Goal: Contribute content: Contribute content

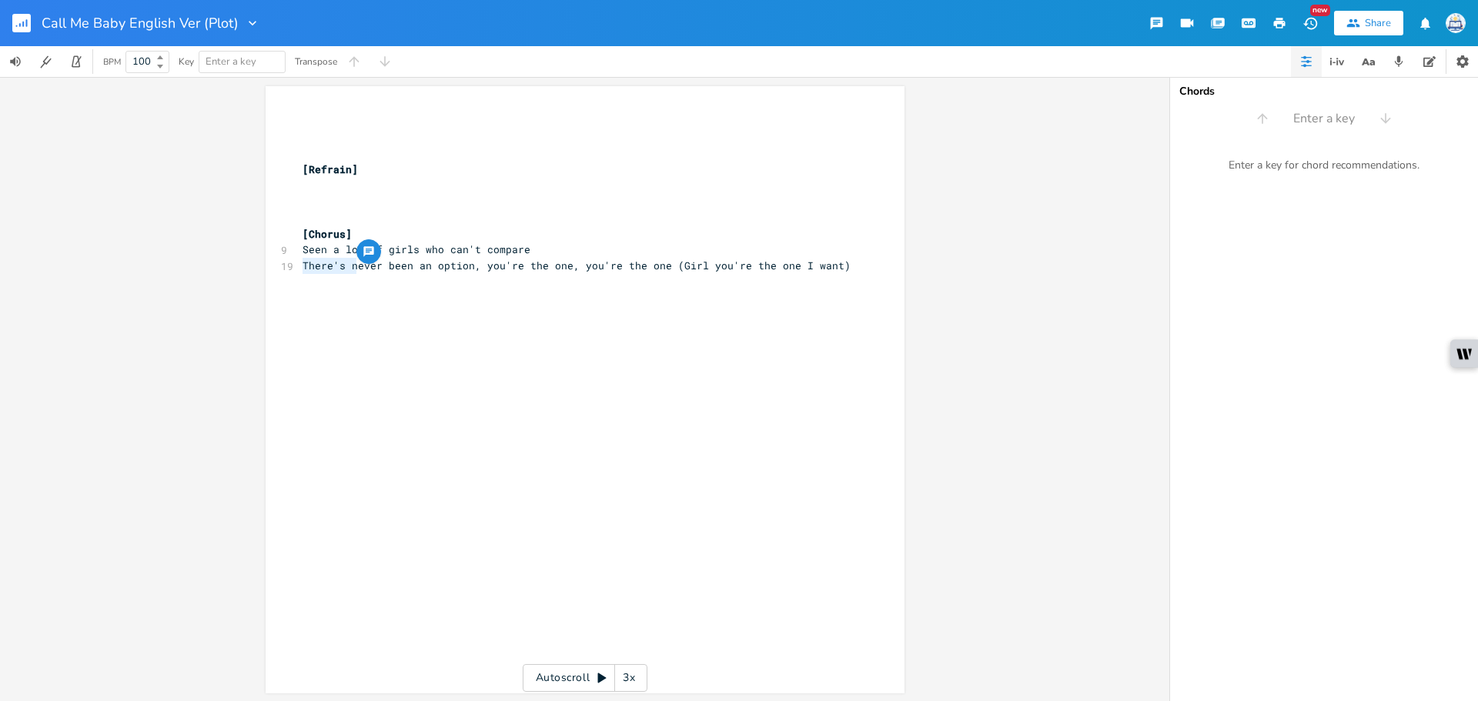
type textarea "N"
click at [431, 336] on div "xxxxxxxxxx ​ ​ ​ [Refrain] ​ ​ ​ [Chorus] 9 Seen a lot of girls who can't compa…" at bounding box center [596, 404] width 594 height 587
drag, startPoint x: 377, startPoint y: 267, endPoint x: 267, endPoint y: 267, distance: 110.1
click at [267, 267] on div "Never been an xxxxxxxxxx ​ ​ ​ [Refrain] ​ ​ ​ [Chorus] 9 Seen a lot of girls w…" at bounding box center [585, 389] width 639 height 607
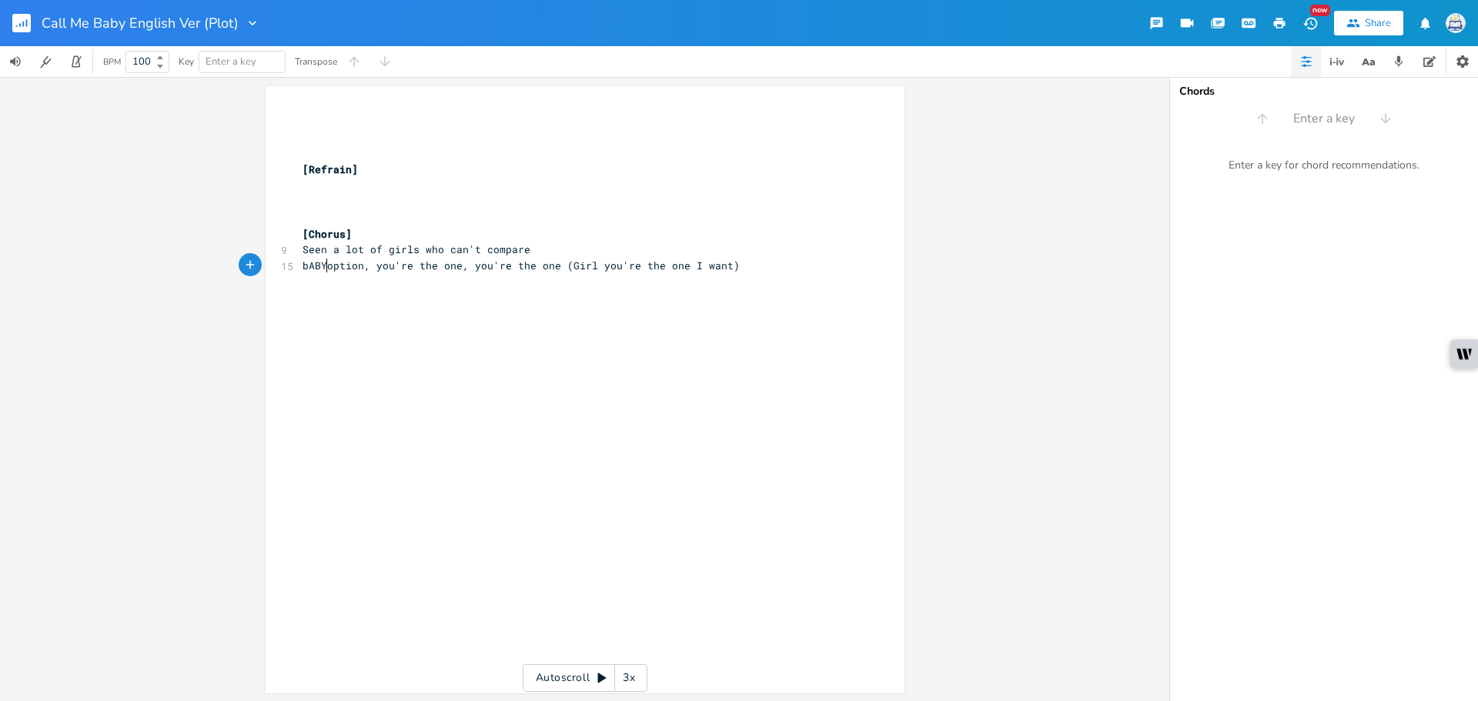
type textarea "bABY,"
type textarea "Baby, there's no"
click at [433, 272] on span "Baby, there's no option, you're the one, you're the one (Girl you're the one I …" at bounding box center [560, 266] width 517 height 14
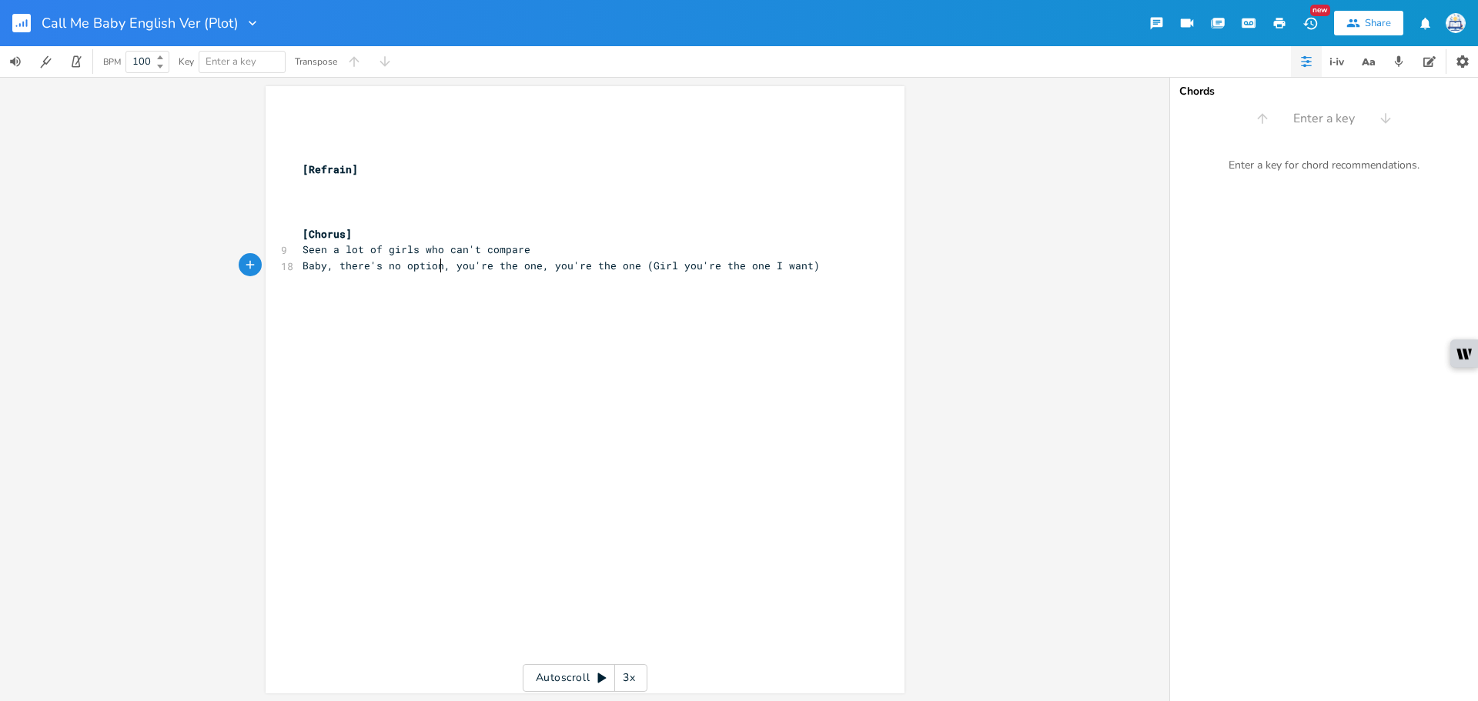
type textarea "s"
click at [567, 317] on div "xxxxxxxxxx ​ ​ ​ [Refrain] ​ ​ ​ [Chorus] 9 Seen a lot of girls who can't compa…" at bounding box center [596, 404] width 594 height 587
click at [533, 166] on pre "[Refrain]" at bounding box center [577, 170] width 556 height 16
click at [498, 183] on pre "​" at bounding box center [577, 186] width 556 height 16
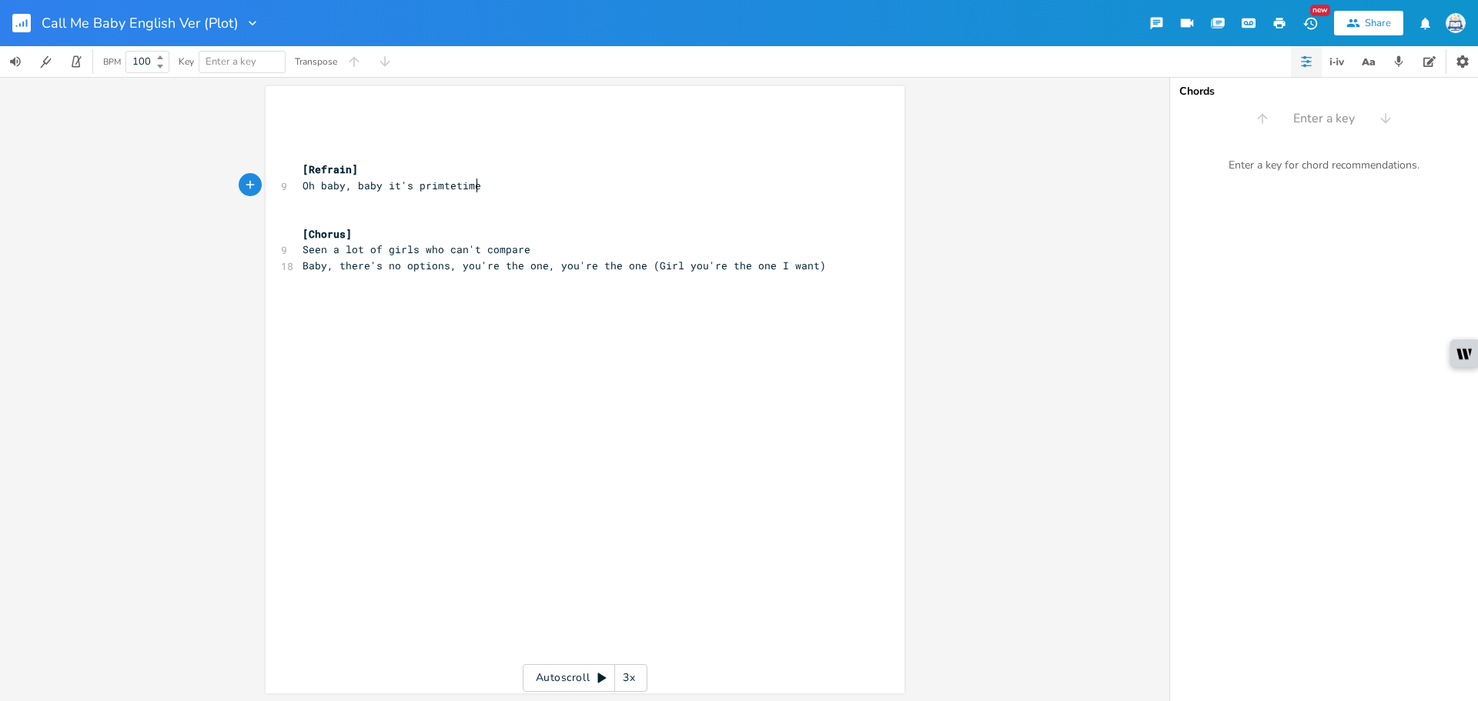
type textarea "Oh baby, baby it's primtetime"
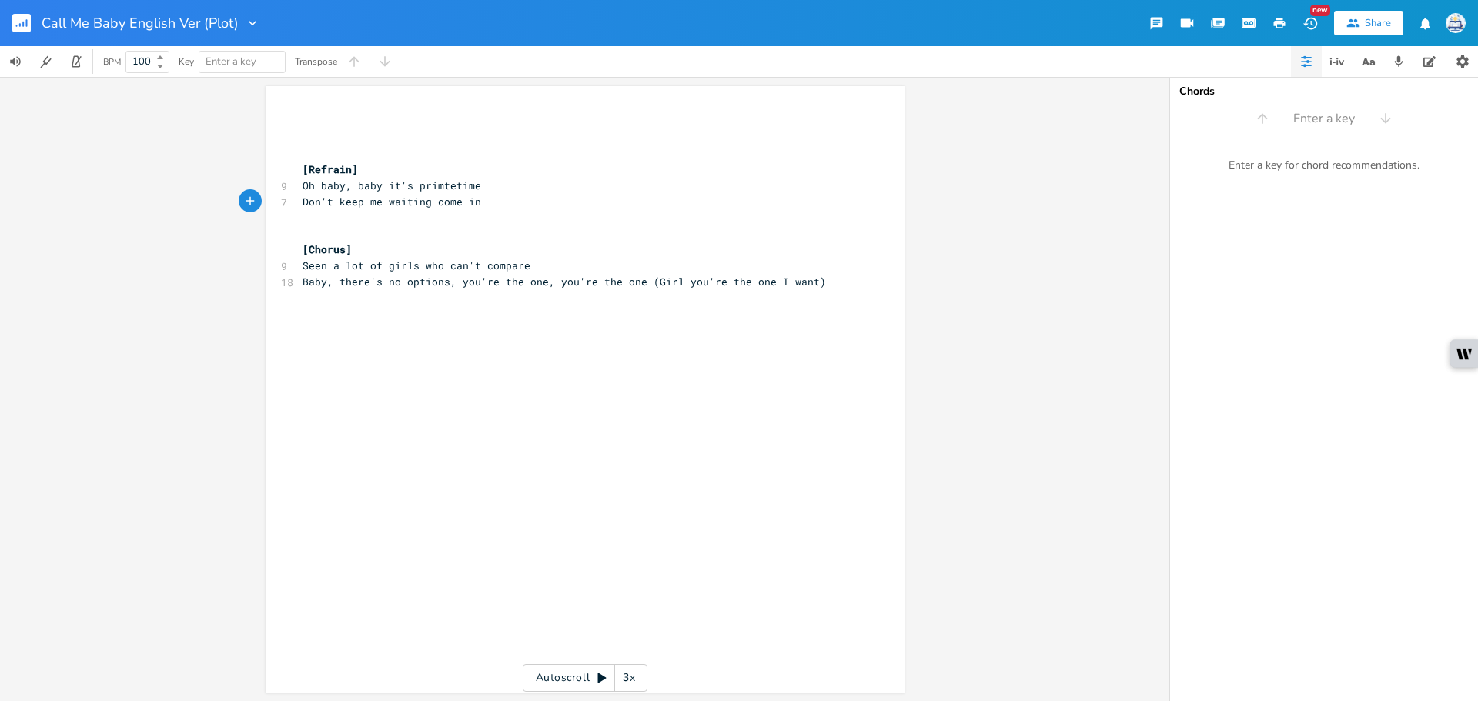
type textarea "Don't keep me waiting come in"
type textarea "side"
drag, startPoint x: 512, startPoint y: 206, endPoint x: 381, endPoint y: 202, distance: 130.9
click at [381, 202] on pre "Don't keep me waiting come inside" at bounding box center [577, 202] width 556 height 16
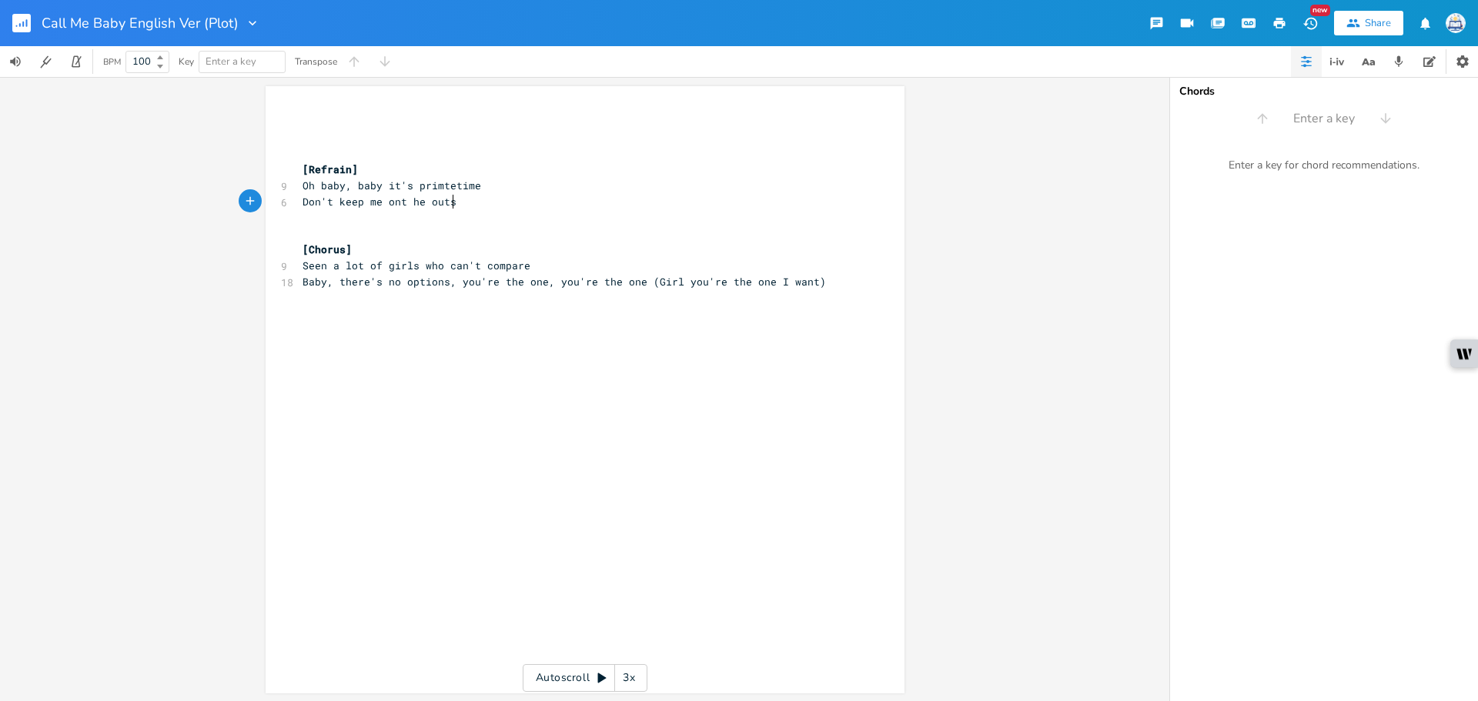
type textarea "ont he outside"
click at [392, 203] on span "Don't keep me ont he outside" at bounding box center [388, 202] width 172 height 14
click at [411, 205] on span "Don't keep me on t he outside" at bounding box center [391, 202] width 179 height 14
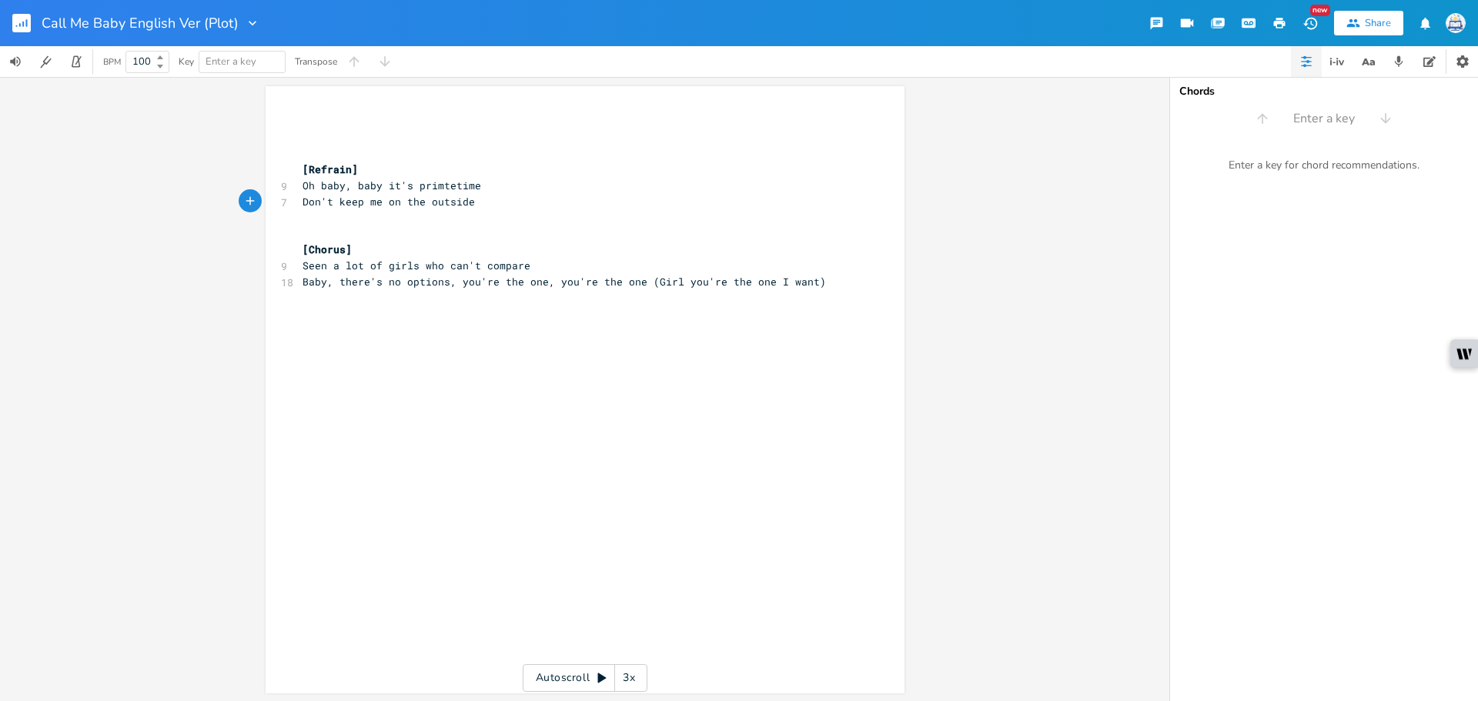
click at [383, 204] on span "Don't keep me on the outside" at bounding box center [388, 202] width 172 height 14
drag, startPoint x: 309, startPoint y: 184, endPoint x: 283, endPoint y: 187, distance: 26.3
click at [283, 187] on div "Oh xxxxxxxxxx ​ ​ ​ [Refrain] 9 Oh baby, baby it's primtetime 7 Don't keep me o…" at bounding box center [585, 389] width 639 height 607
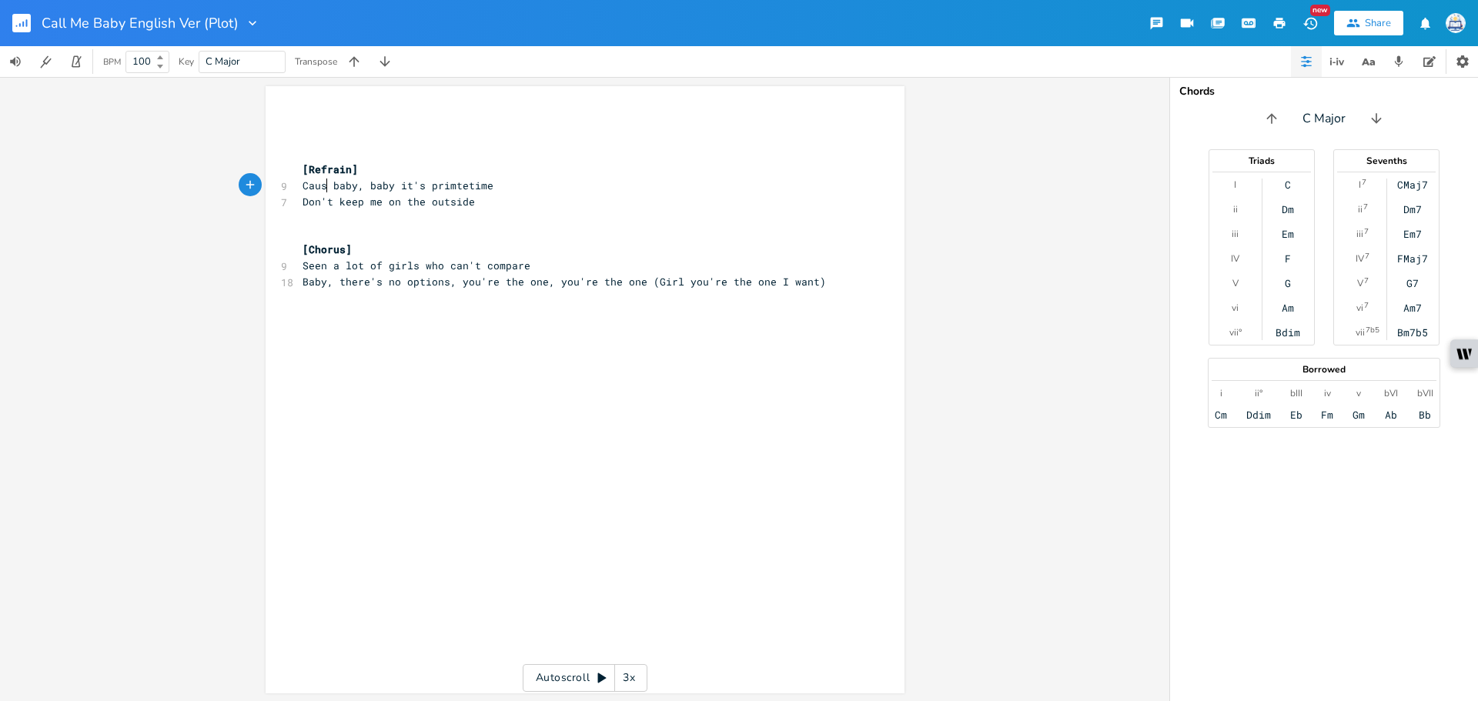
type textarea "Cause"
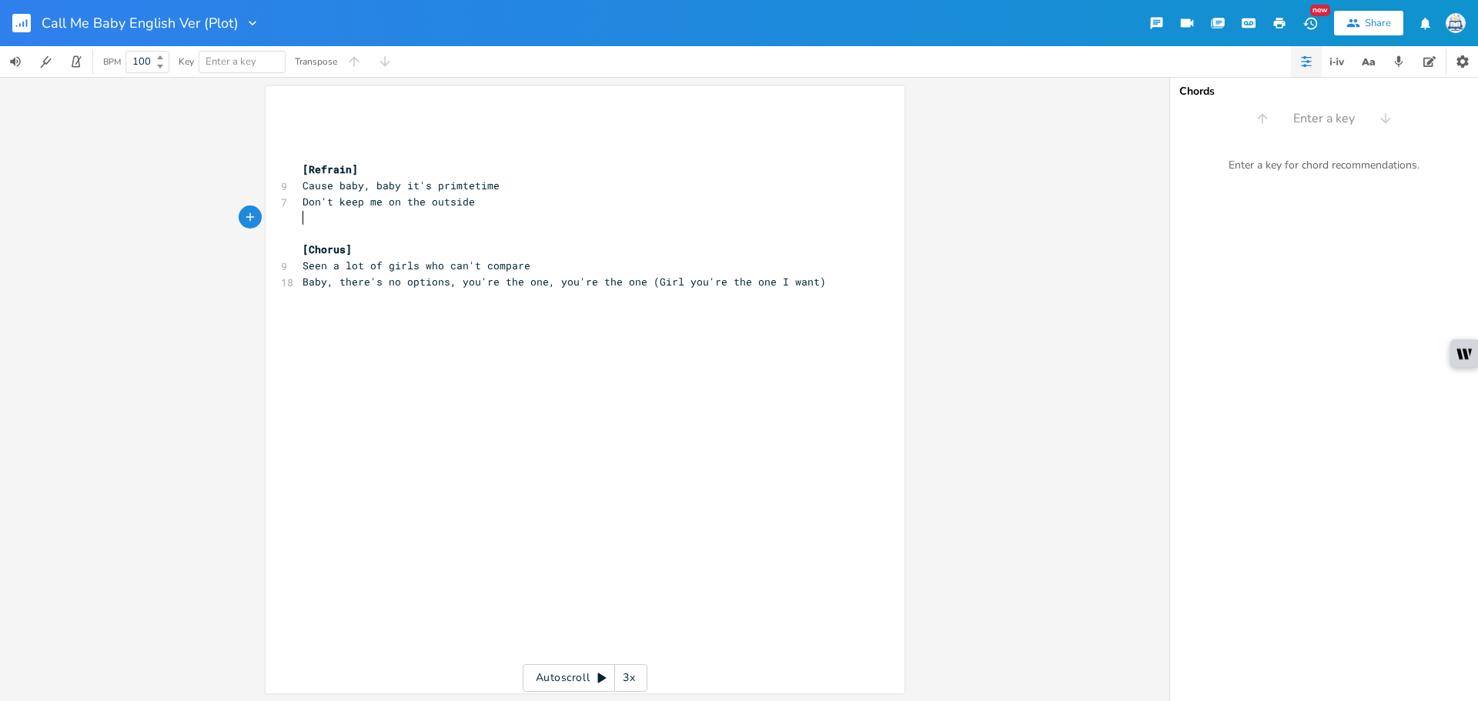
click at [545, 226] on pre "​" at bounding box center [577, 234] width 556 height 16
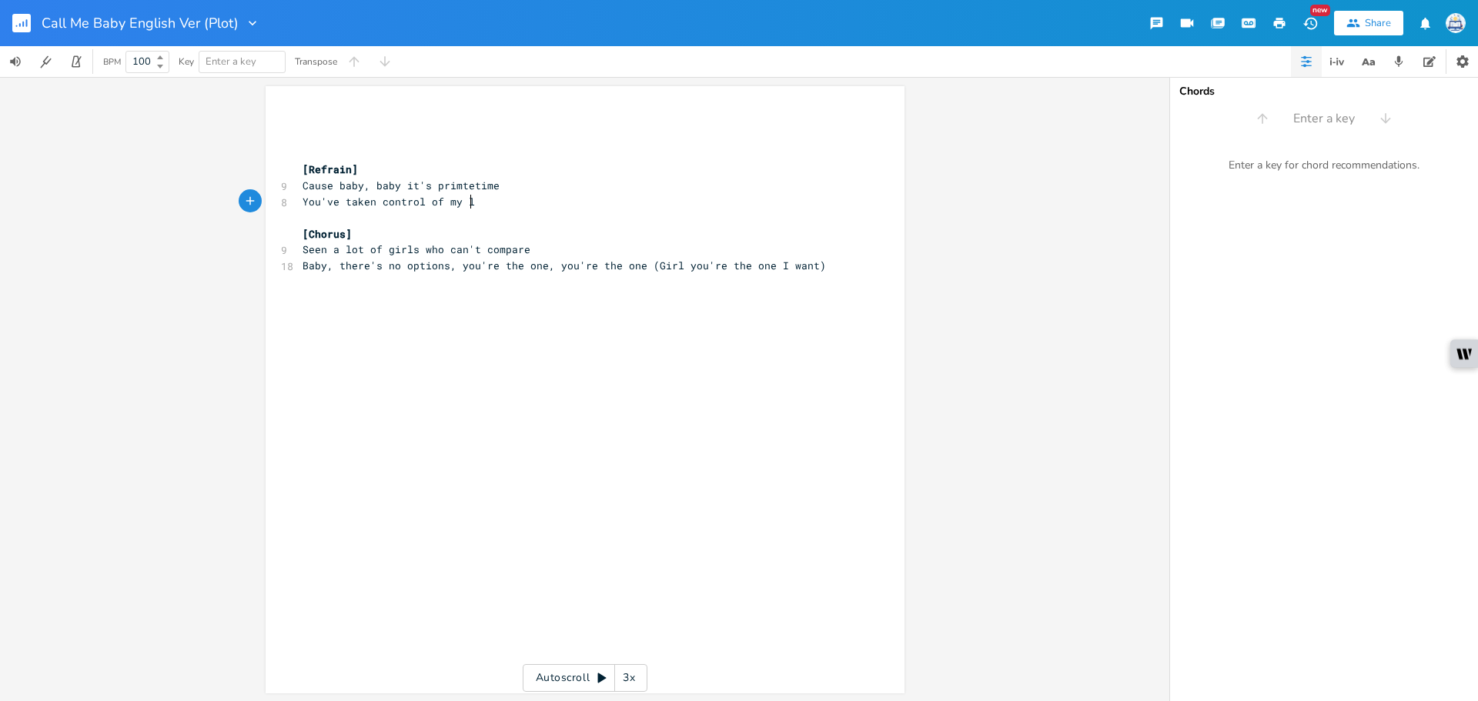
type textarea "You've taken control of my lf"
type textarea "ife"
click at [549, 195] on pre "You've taken control of my life" at bounding box center [577, 202] width 556 height 16
click at [549, 183] on pre "Cause baby, baby it's primtetime" at bounding box center [577, 186] width 556 height 16
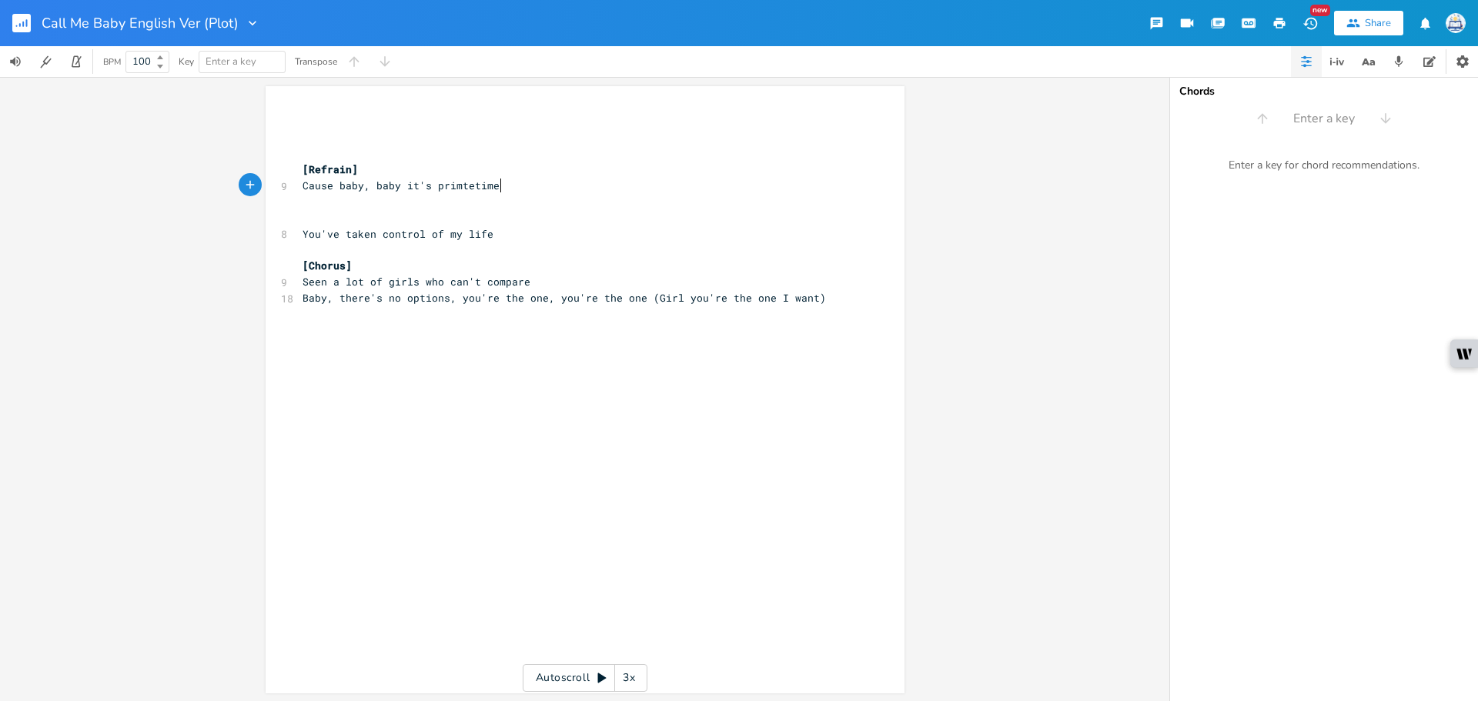
click at [518, 194] on pre "​" at bounding box center [577, 202] width 556 height 16
click at [495, 205] on pre "​" at bounding box center [577, 202] width 556 height 16
type textarea "My life w"
type textarea "could be o"
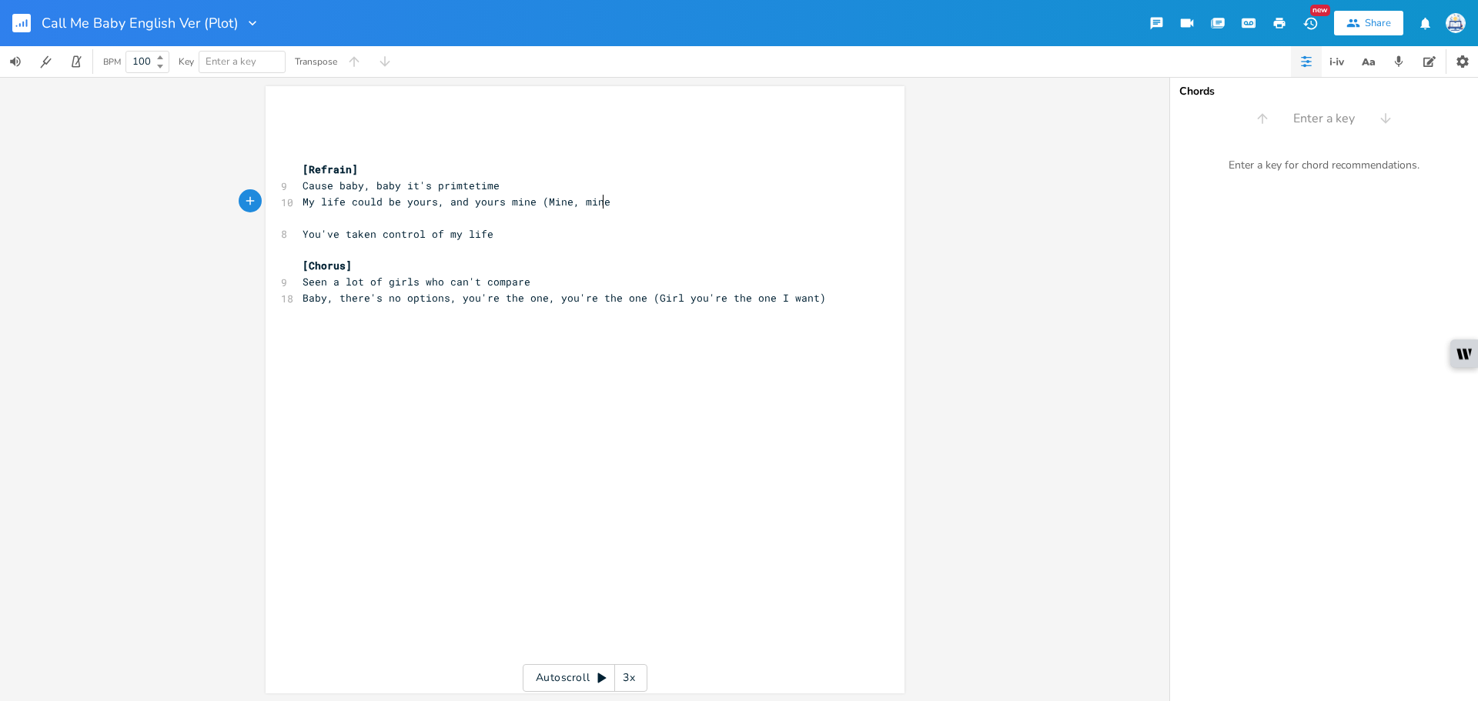
type textarea "yours, and yours mine (Mine, mine)"
click at [502, 185] on pre "Cause baby, baby it's primtetime" at bounding box center [577, 186] width 556 height 16
type textarea "(Prime-ti"
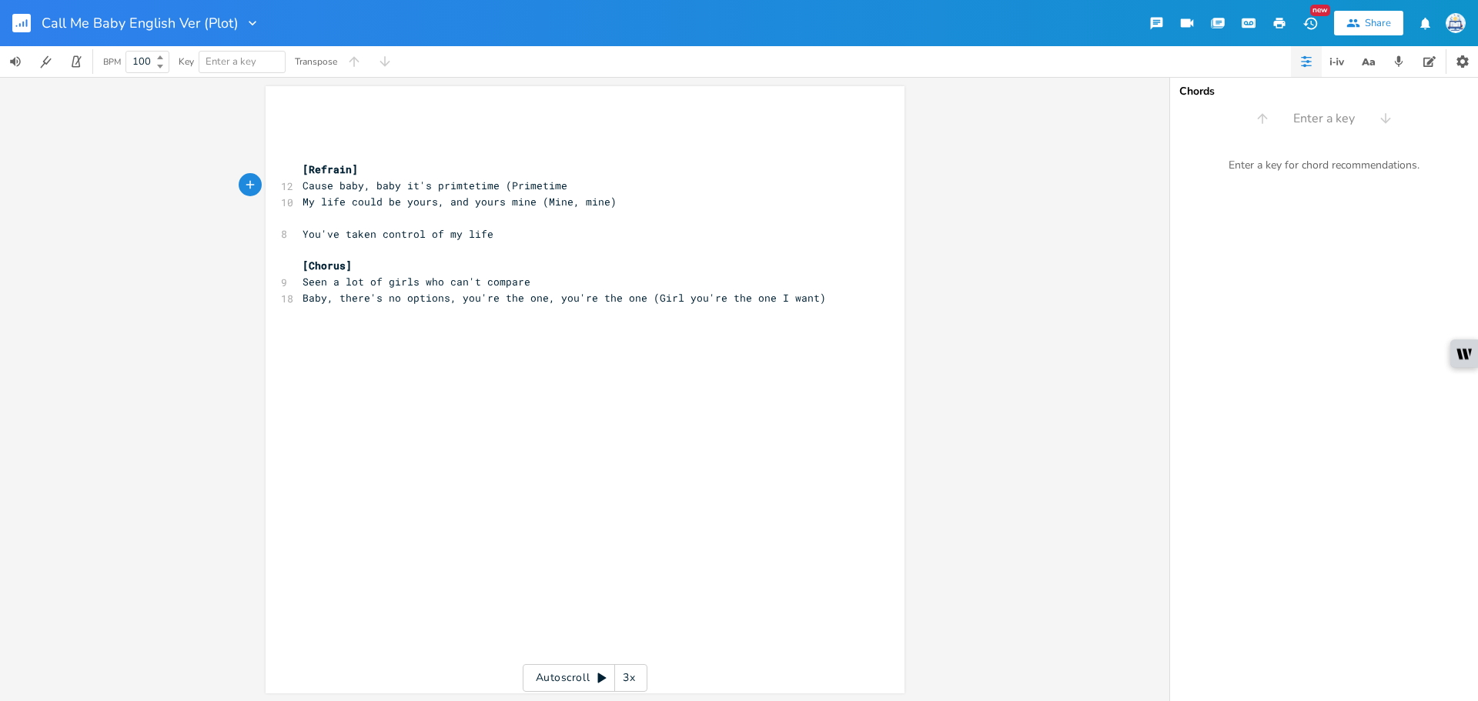
scroll to position [0, 22]
type textarea "time)"
click at [530, 182] on span "Cause baby, baby it's primtetime (Primetime)" at bounding box center [437, 186] width 271 height 14
type textarea "-"
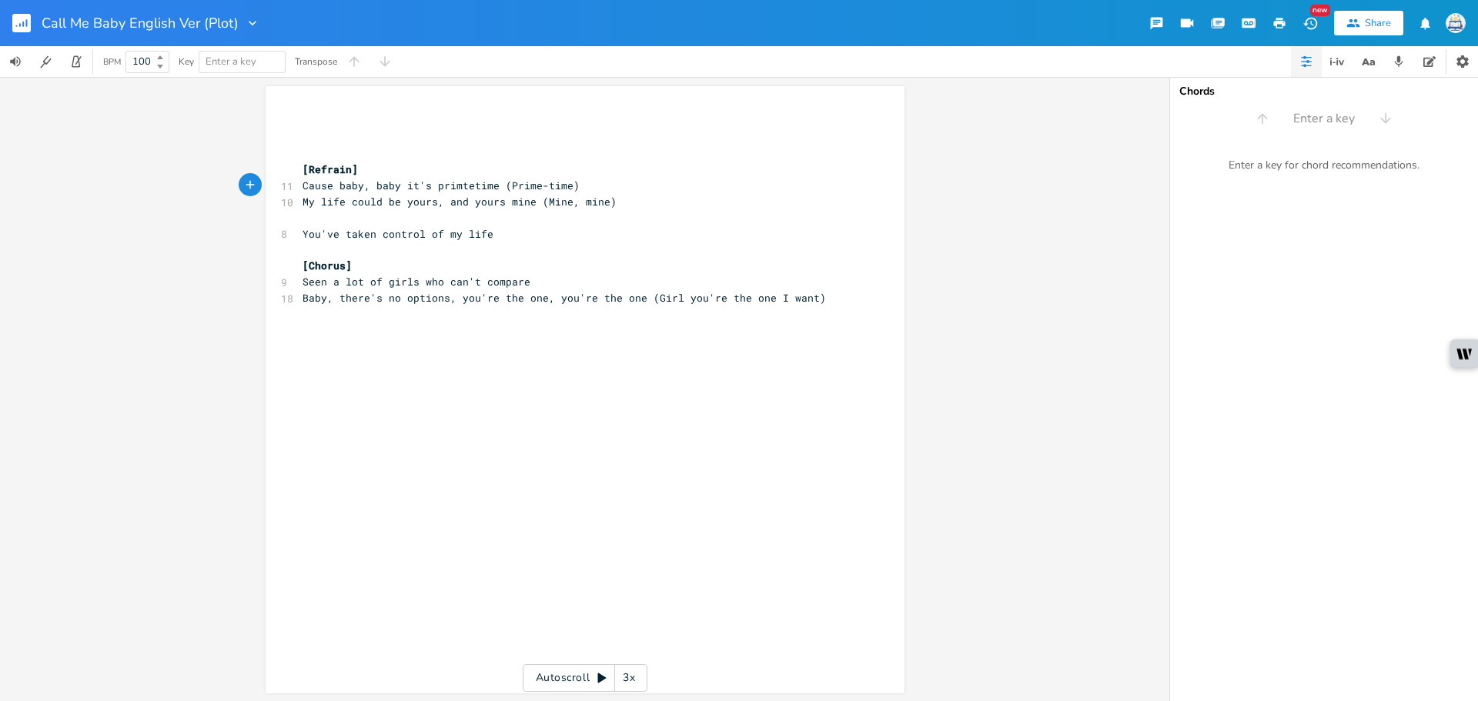
click at [464, 187] on span "Cause baby, baby it's primtetime (Prime-time)" at bounding box center [440, 186] width 277 height 14
type textarea "-"
click at [539, 399] on div "xxxxxxxxxx ​ ​ ​ [Refrain] 11 Cause baby, baby it's primte-time (Prime-time) 10…" at bounding box center [596, 404] width 594 height 587
click at [302, 188] on span "Cause baby, baby it's primte-time (Prime-time)" at bounding box center [443, 186] width 283 height 14
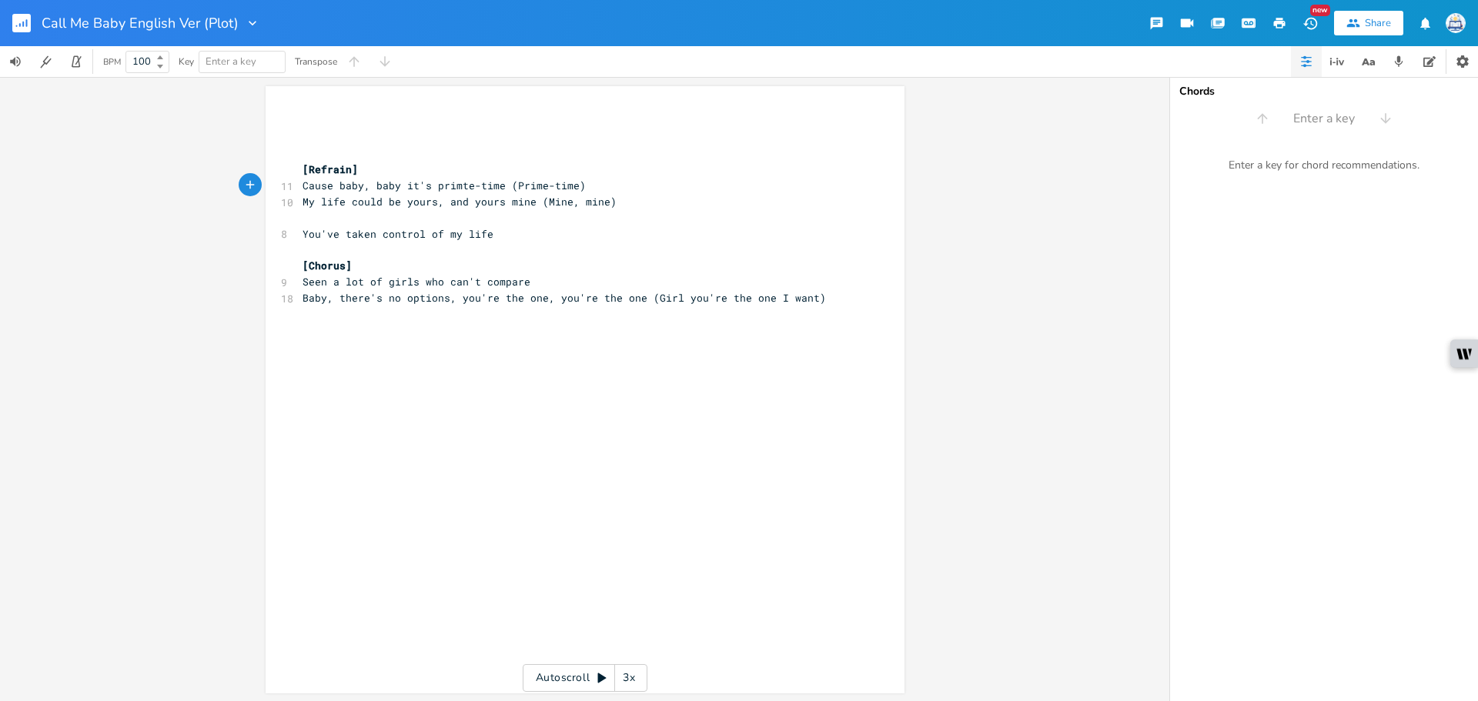
type textarea "'"
type textarea "You've taken control of my life"
drag, startPoint x: 503, startPoint y: 230, endPoint x: 193, endPoint y: 237, distance: 310.3
click at [193, 237] on div "You've taken control of my life xxxxxxxxxx ​ ​ ​ [Refrain] 11 'Cause baby, baby…" at bounding box center [584, 389] width 1169 height 624
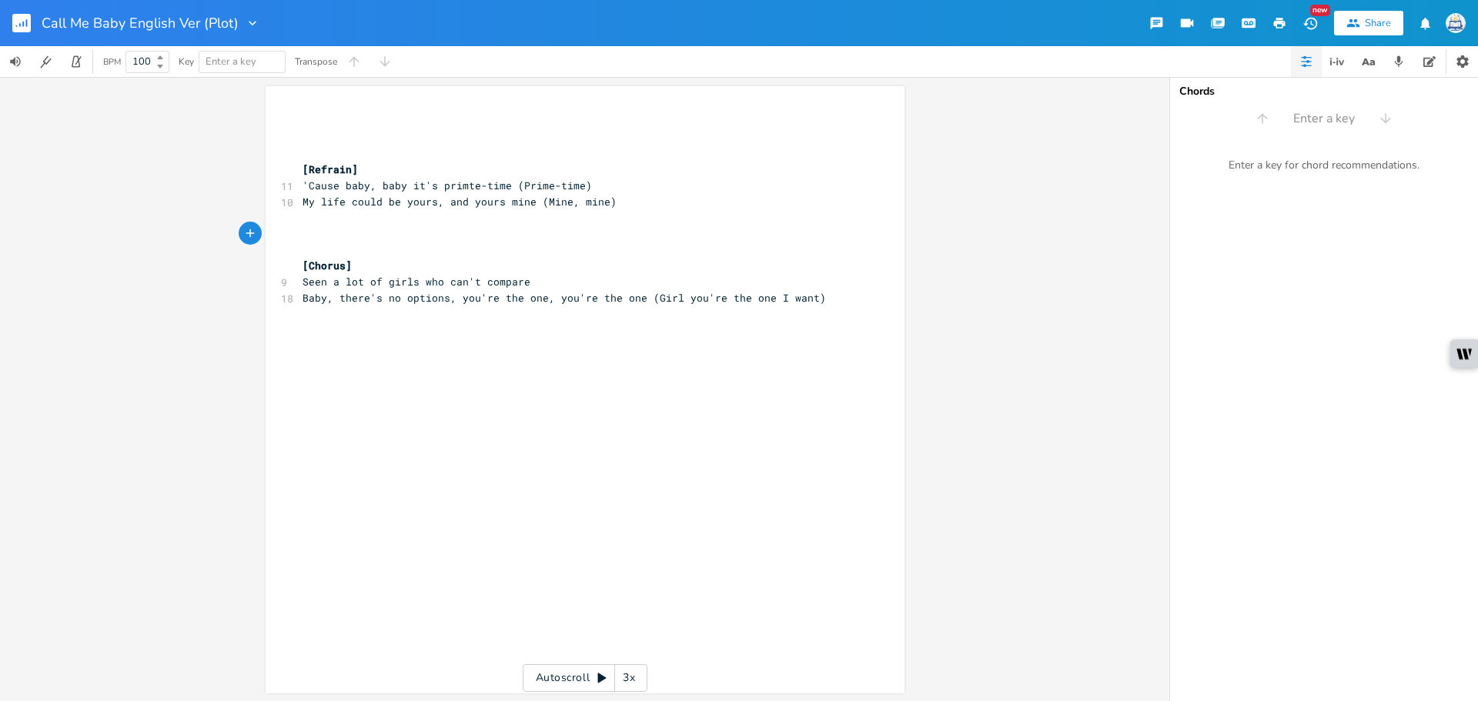
type textarea "[Refrain]"
click at [266, 168] on div "[Refrain] xxxxxxxxxx ​ ​ ​ [Refrain] 11 'Cause baby, baby it's primte-time (Pri…" at bounding box center [585, 389] width 639 height 607
click at [730, 194] on div "​ ​ ​ [Refrain] 11 'Cause baby, baby it's primte-time (Prime-time) 10 My life c…" at bounding box center [577, 210] width 556 height 192
type textarea "My life could be yours, and yours mine (Mine, mine)"
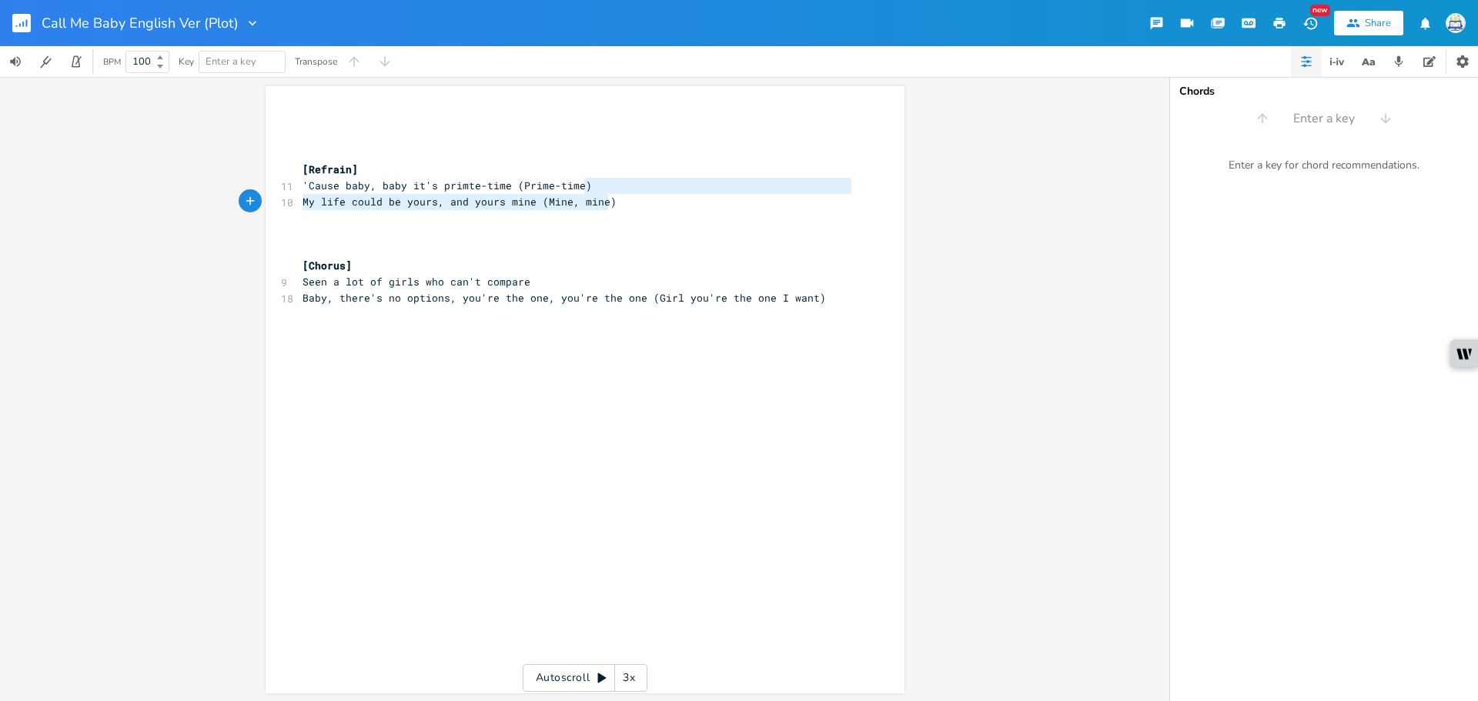
click at [718, 222] on pre "​" at bounding box center [577, 218] width 556 height 16
click at [717, 235] on pre "​" at bounding box center [577, 234] width 556 height 16
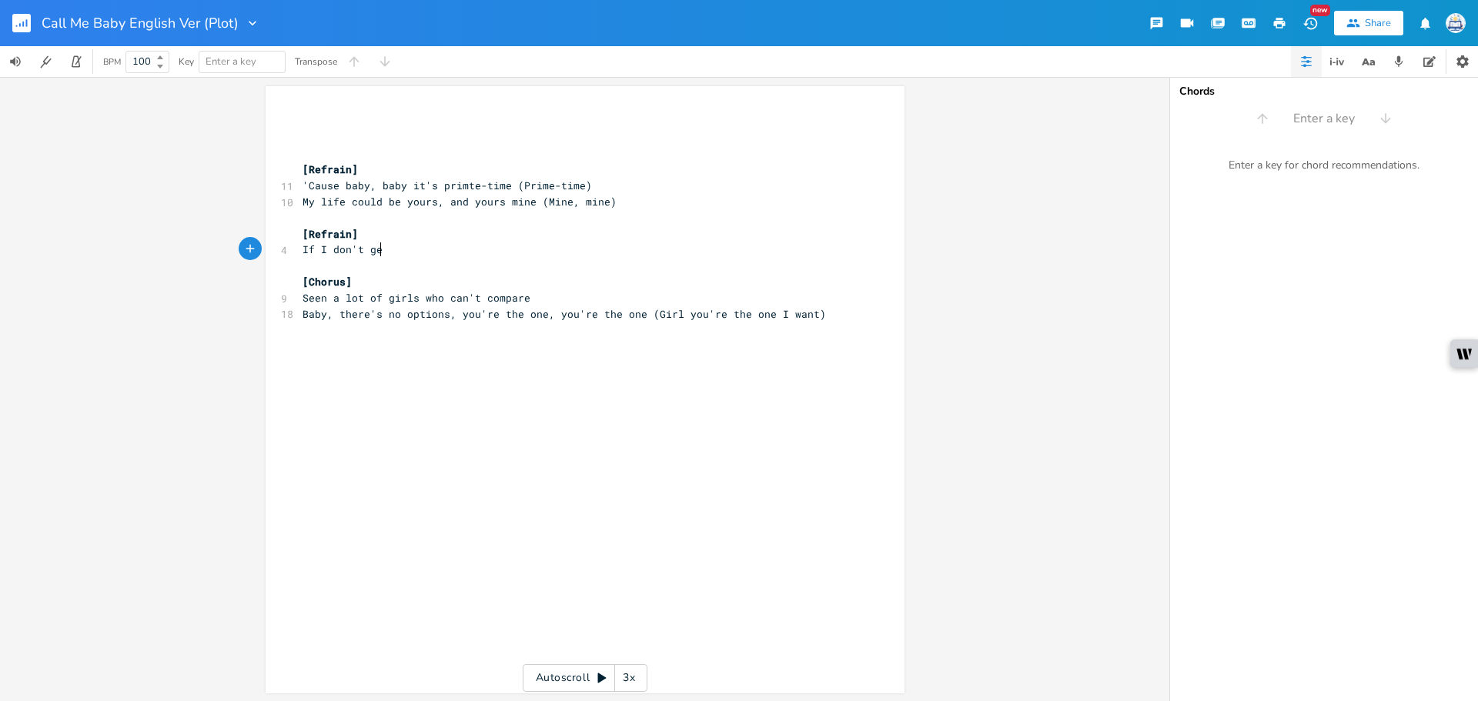
type textarea "If I don't ge"
type textarea "r"
type textarea "t your lips on mine"
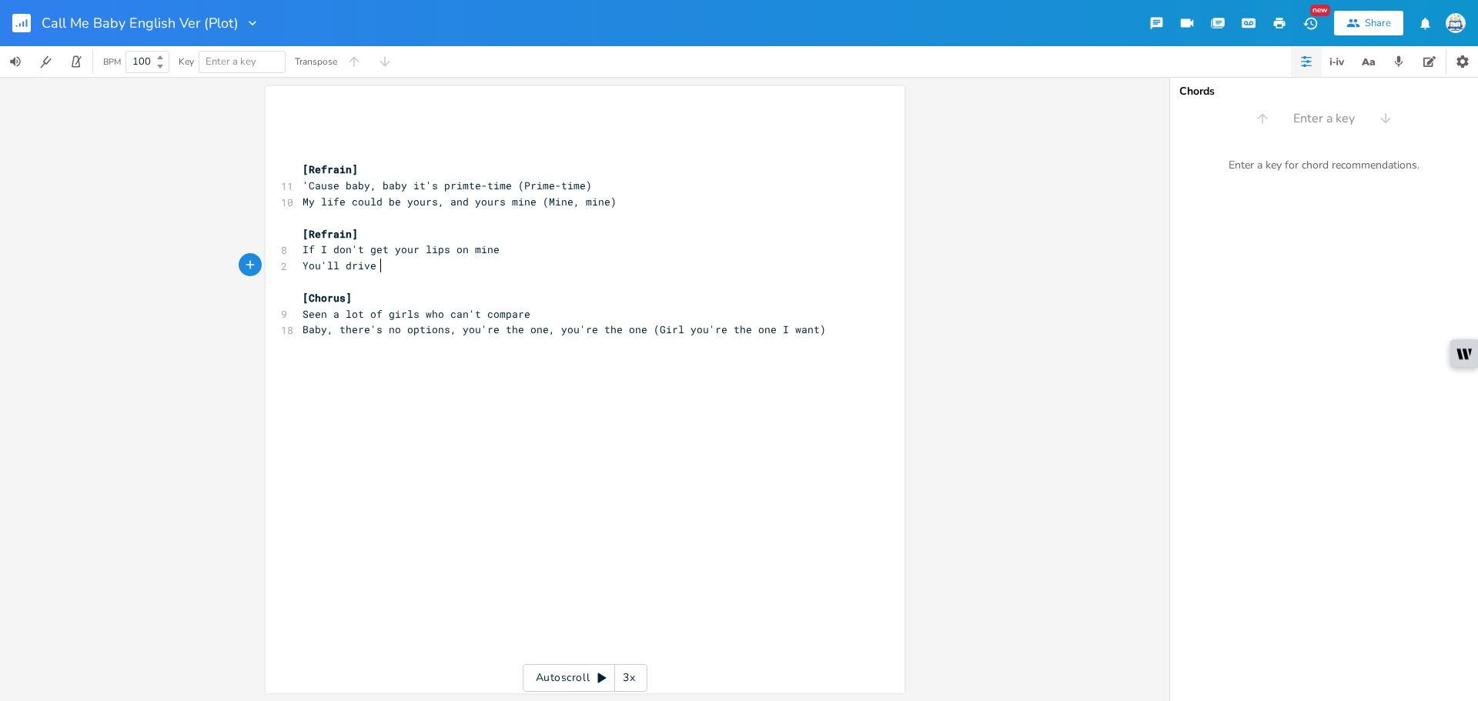
type textarea "You'll drive e"
type textarea "me crazym,"
type textarea ", out my mind"
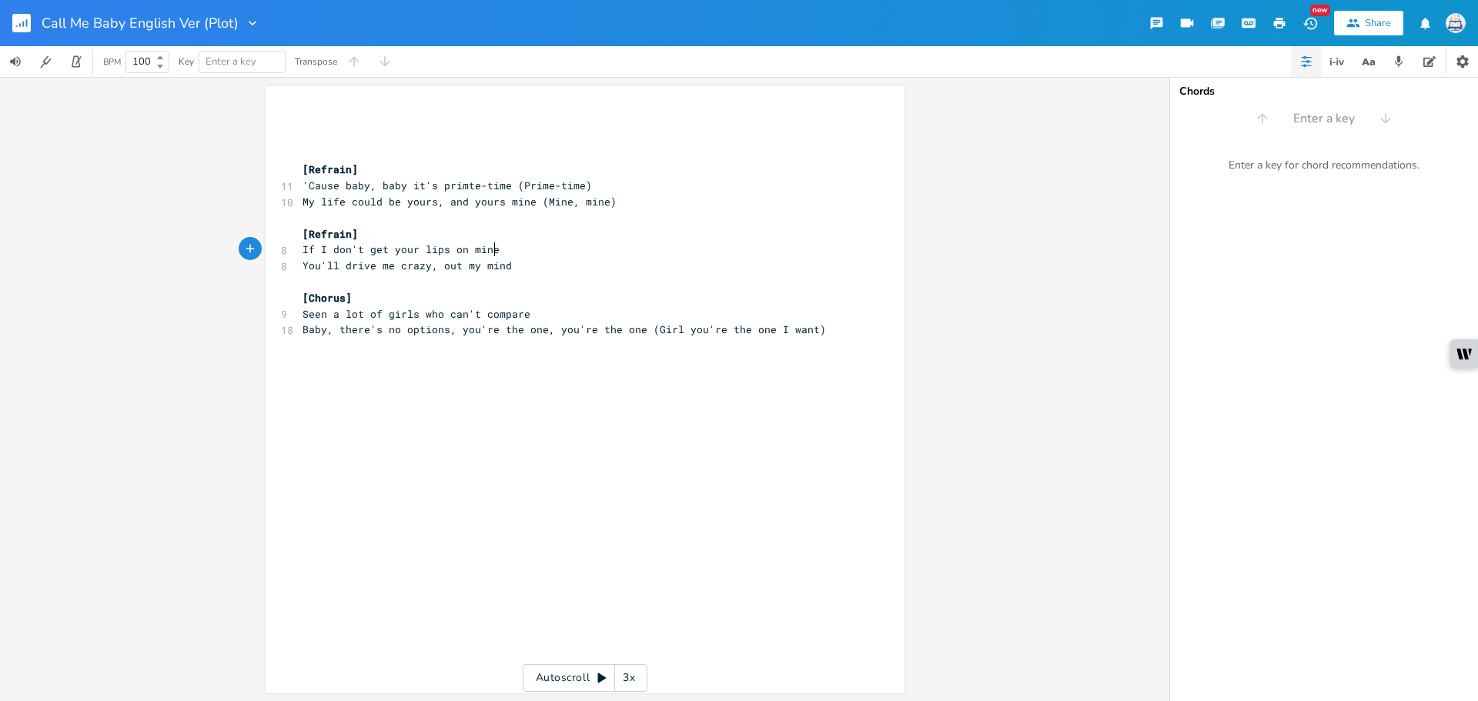
type textarea "If I don't get your lips on mine"
drag, startPoint x: 493, startPoint y: 250, endPoint x: 275, endPoint y: 250, distance: 217.8
click at [275, 250] on div "If I don't get your lips on mine xxxxxxxxxx ​ ​ ​ [Refrain] 11 'Cause baby, bab…" at bounding box center [585, 389] width 639 height 607
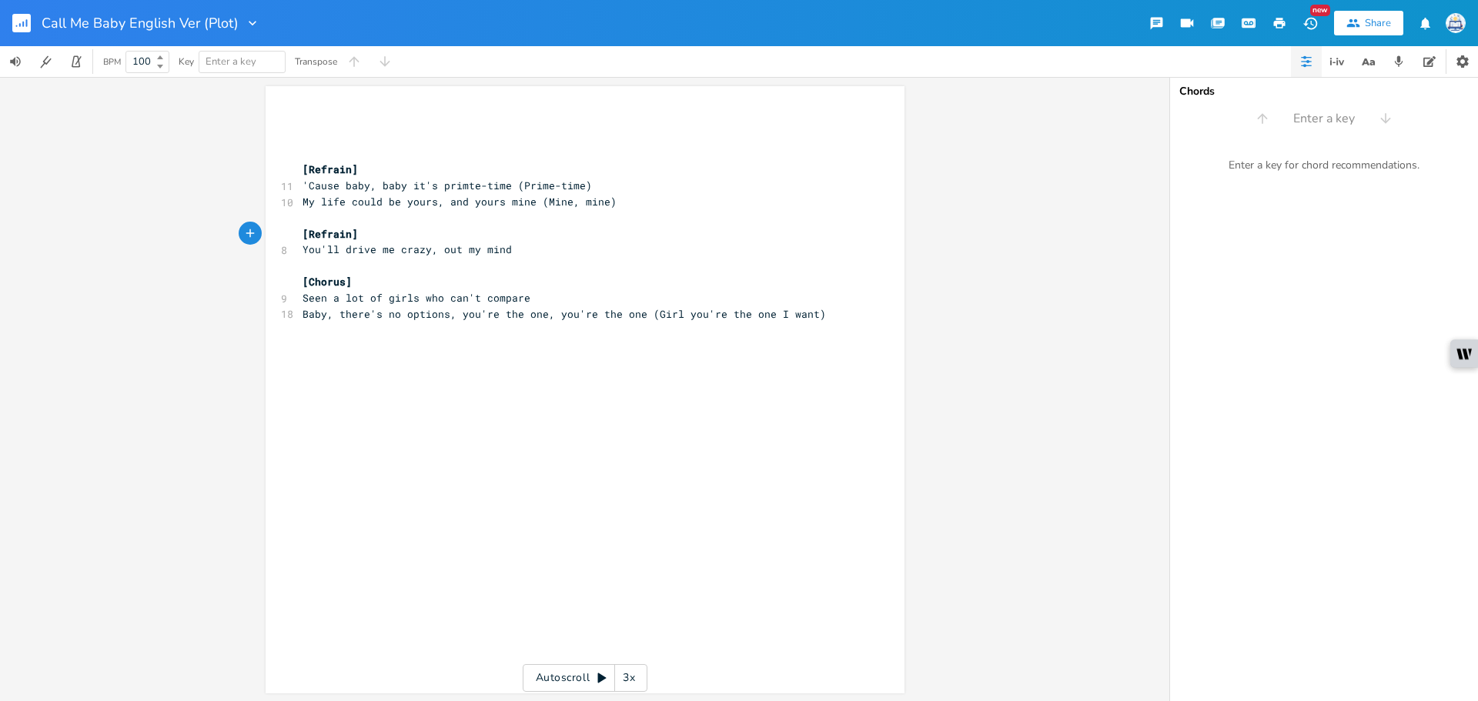
click at [537, 255] on pre "You'll drive me crazy, out my mind" at bounding box center [577, 250] width 556 height 16
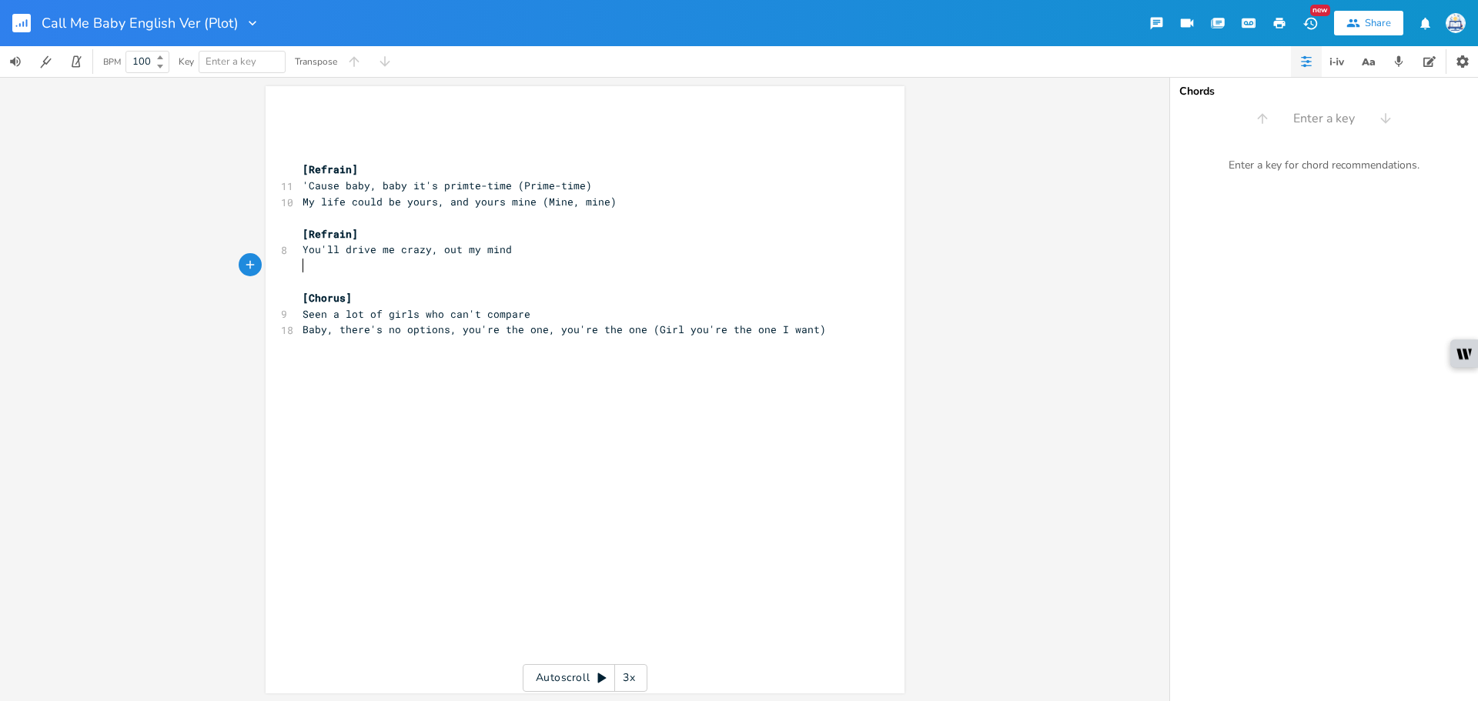
paste textarea
click at [538, 249] on pre "You'll drive me crazy, out my mind" at bounding box center [577, 250] width 556 height 16
type textarea "(Mind, mind)"
click at [544, 262] on pre "If I don't get your lips on mine" at bounding box center [577, 266] width 556 height 16
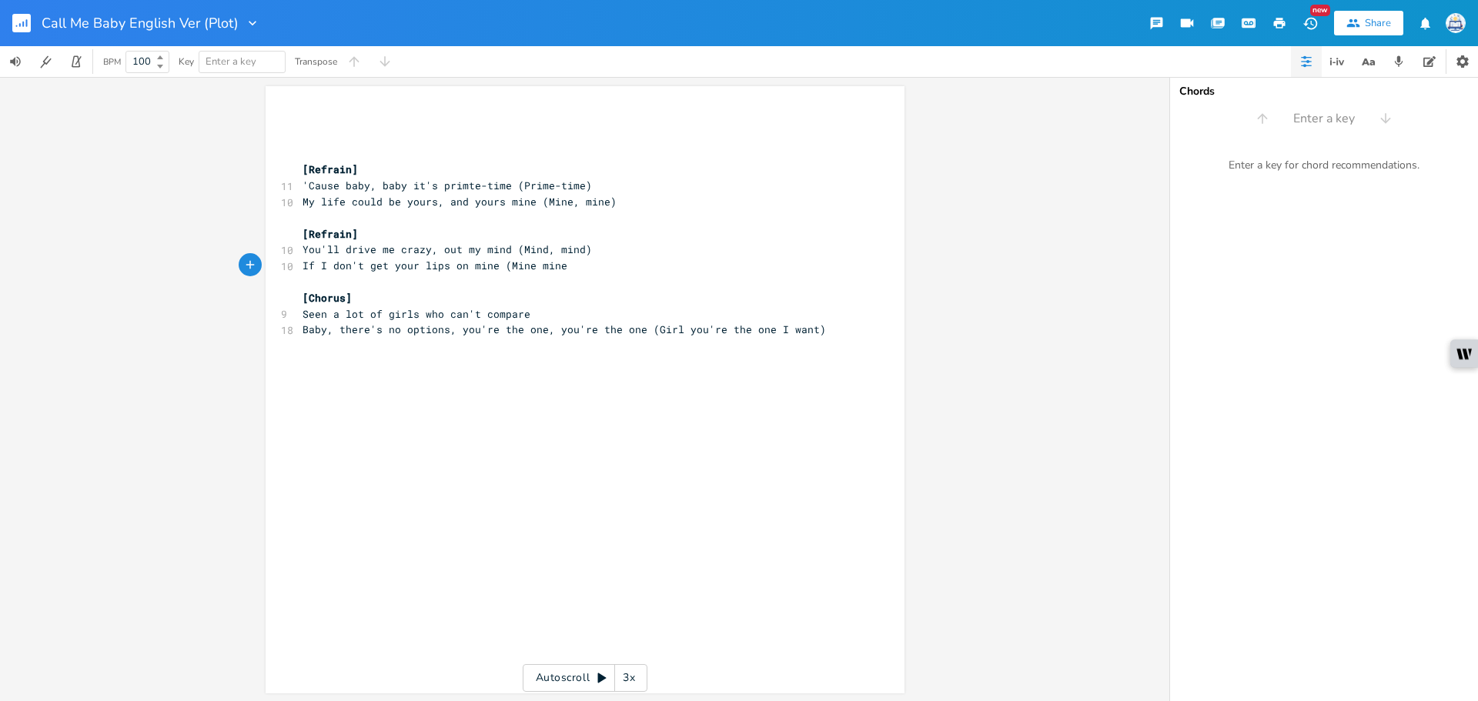
type textarea "(Mine mine)"
click at [525, 268] on span "If I don't get your lips on mine (Mine mine)" at bounding box center [437, 266] width 271 height 14
type textarea ","
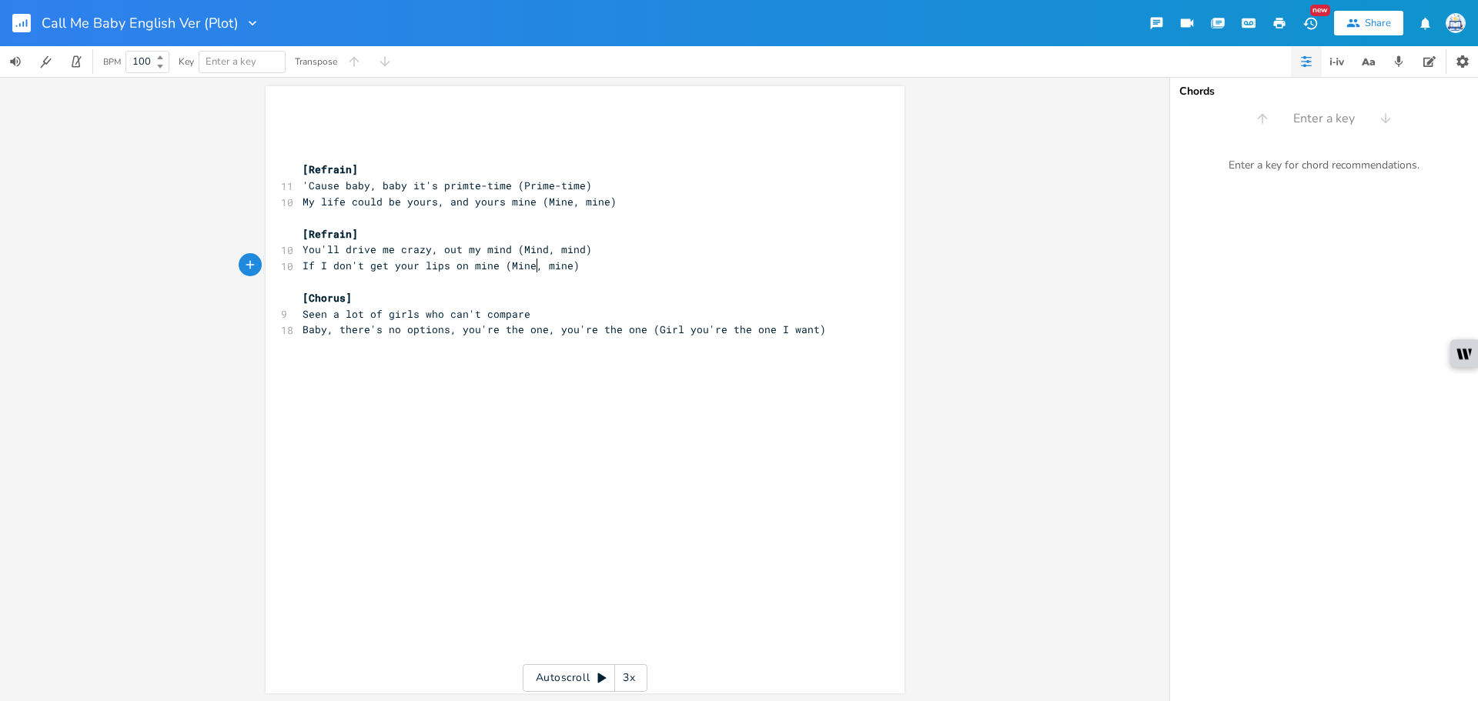
click at [588, 268] on pre "If I don't get your lips on mine (Mine, mine)" at bounding box center [577, 266] width 556 height 16
click at [739, 385] on div "xxxxxxxxxx ​ ​ ​ [Refrain] 11 'Cause baby, baby it's primte-time (Prime-time) 1…" at bounding box center [596, 404] width 594 height 587
drag, startPoint x: 329, startPoint y: 270, endPoint x: 413, endPoint y: 271, distance: 84.7
click at [413, 271] on span "If I don't get your lips on mine (Mine, mine)" at bounding box center [440, 266] width 277 height 14
type textarea "cant"
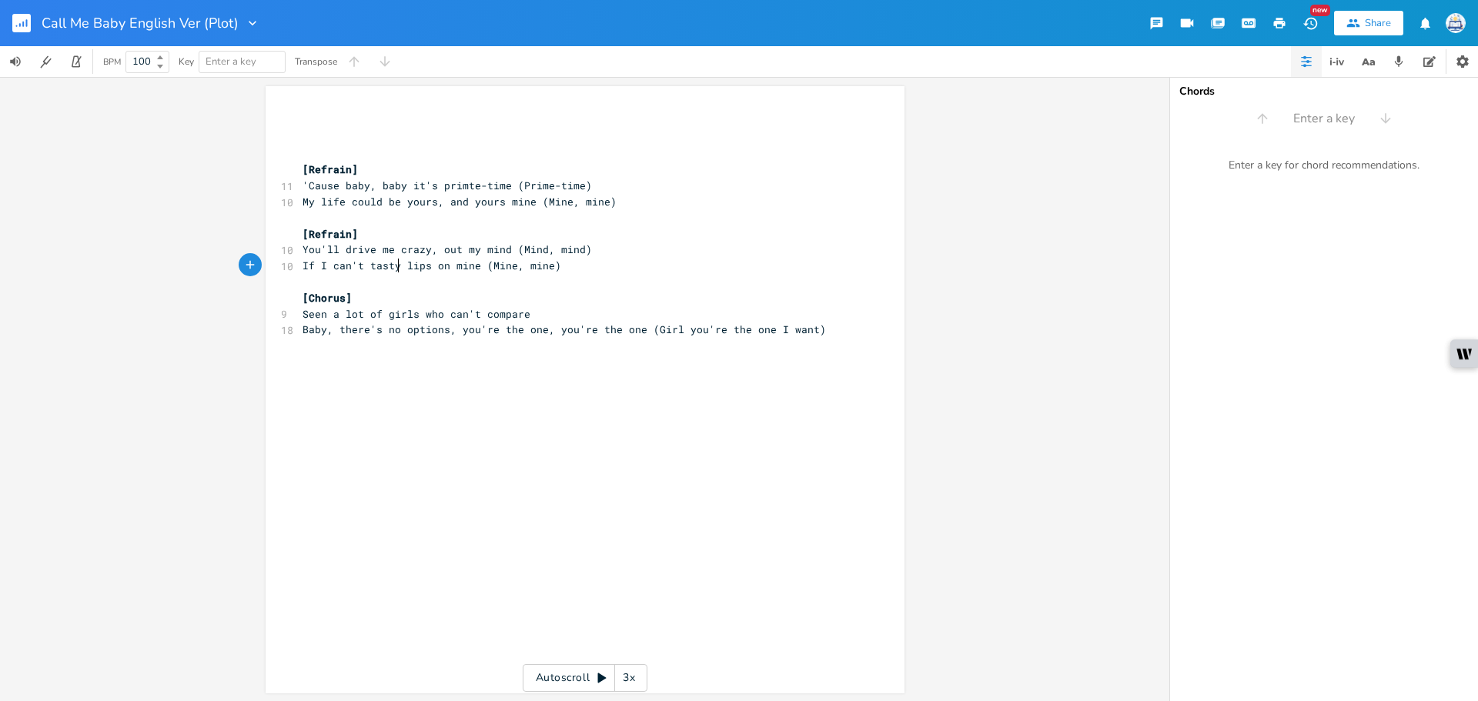
type textarea "'t tastye"
type textarea "te"
type textarea "e your"
